Goal: Task Accomplishment & Management: Use online tool/utility

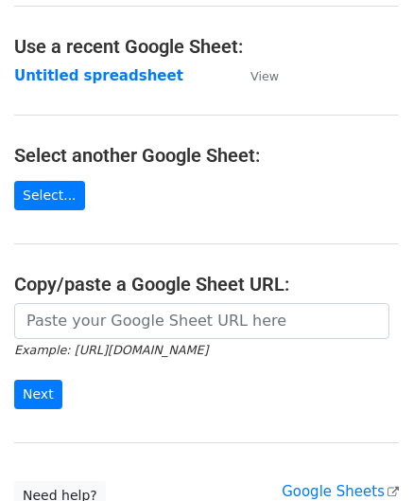
scroll to position [95, 0]
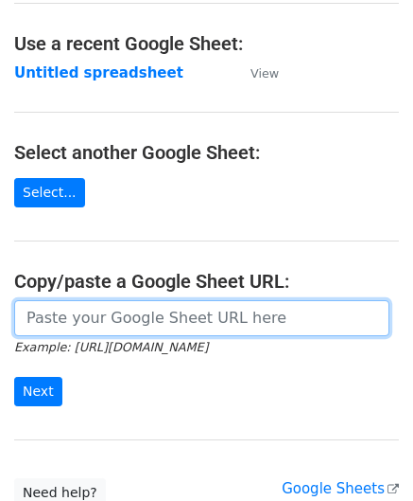
click at [97, 306] on input "url" at bounding box center [202, 318] width 376 height 36
paste input "[URL][DOMAIN_NAME]"
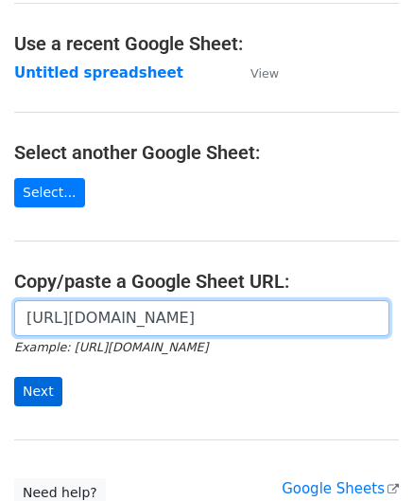
type input "[URL][DOMAIN_NAME]"
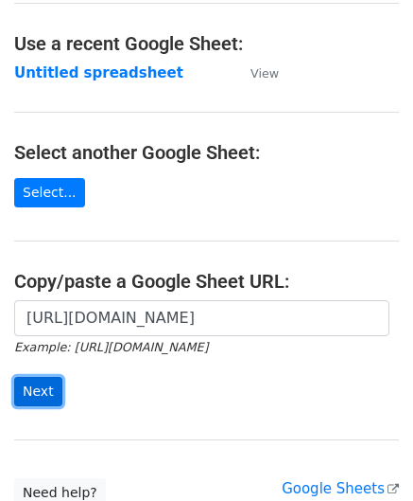
click at [39, 393] on input "Next" at bounding box center [38, 391] width 48 height 29
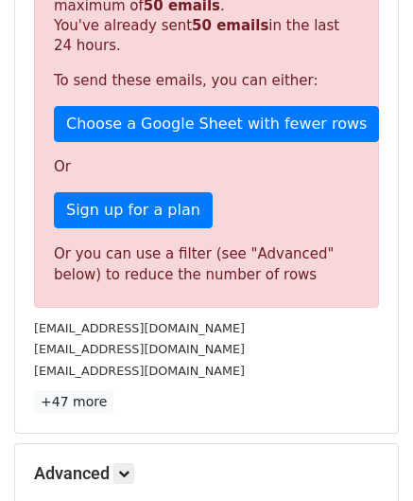
scroll to position [639, 0]
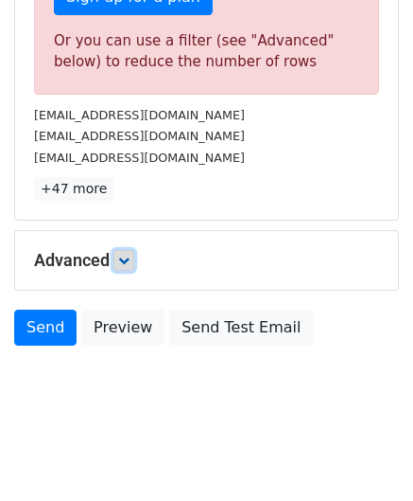
click at [126, 255] on icon at bounding box center [123, 260] width 11 height 11
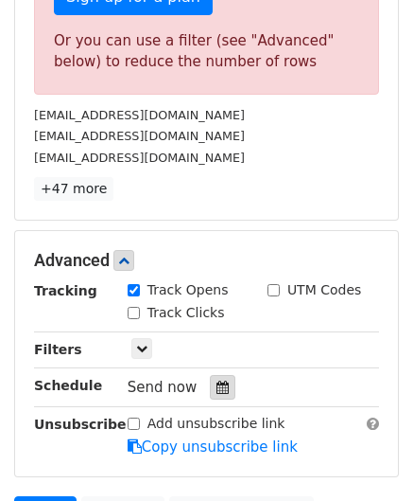
click at [219, 384] on icon at bounding box center [223, 386] width 12 height 13
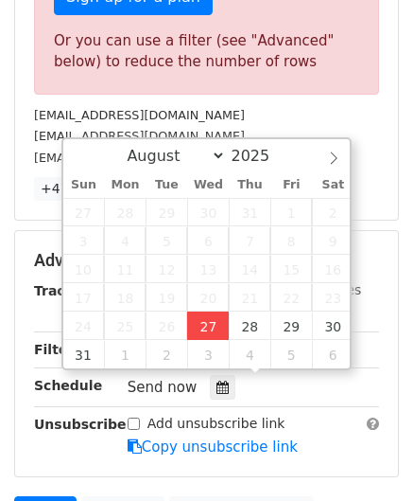
type input "2025-08-27 12:00"
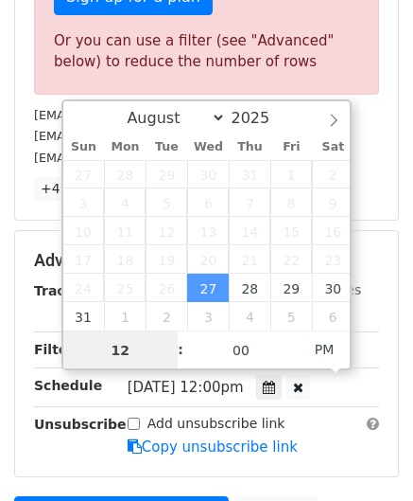
paste input "6"
type input "6"
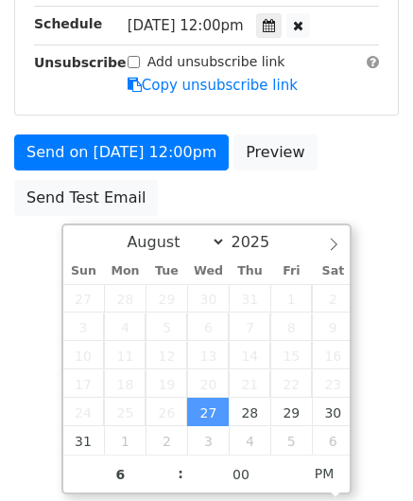
type input "2025-08-27 18:00"
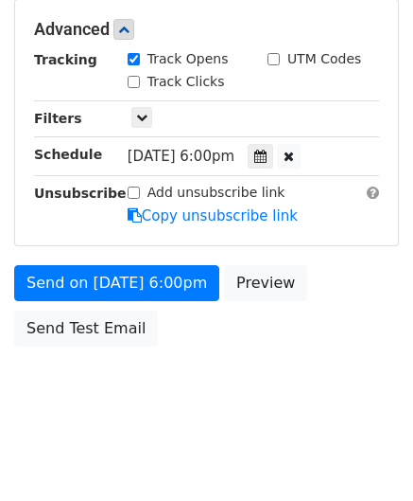
scroll to position [868, 0]
